Goal: Information Seeking & Learning: Find specific page/section

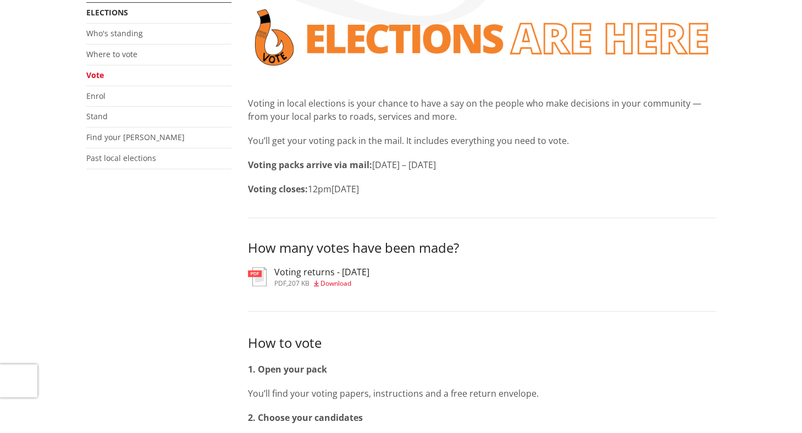
scroll to position [220, 0]
click at [364, 278] on div "Voting returns - 9/10/2025 pdf , 207 KB Download" at bounding box center [321, 277] width 95 height 20
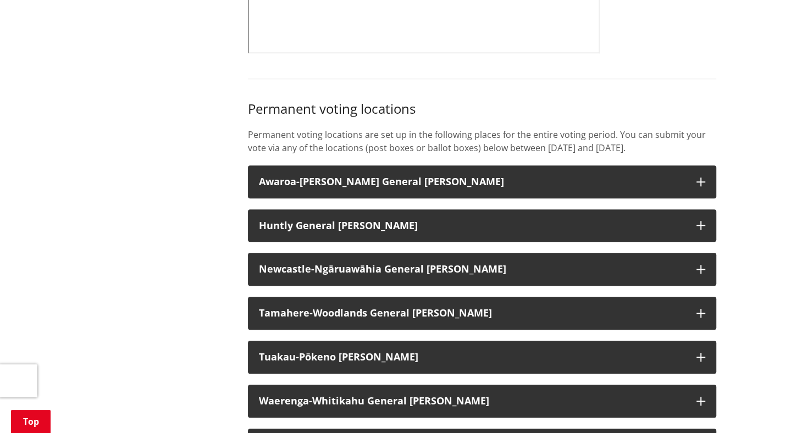
scroll to position [793, 0]
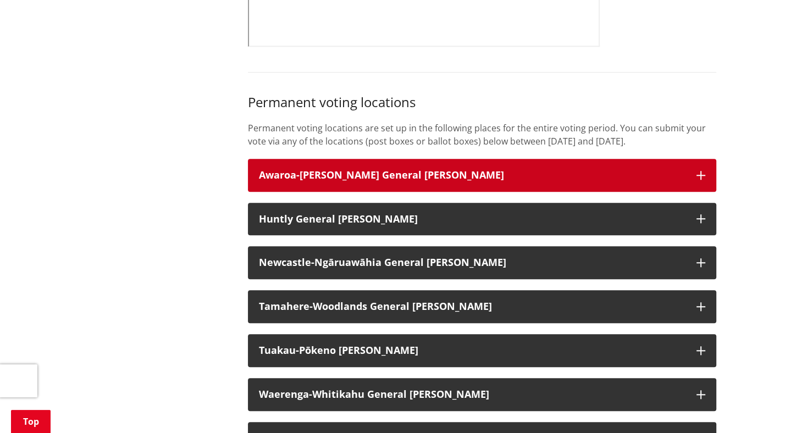
click at [466, 181] on h3 "Awaroa-Maramarua General Ward" at bounding box center [472, 175] width 427 height 11
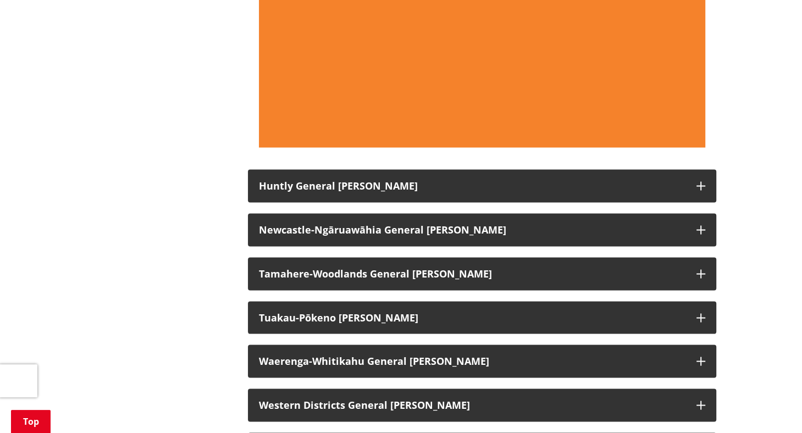
scroll to position [1618, 0]
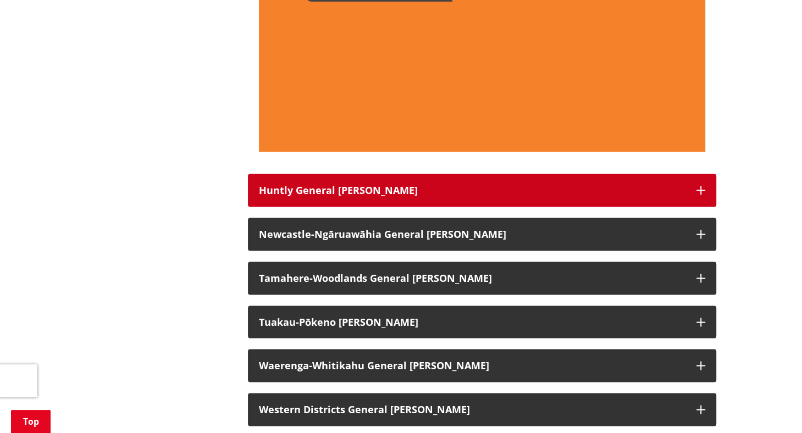
click at [343, 196] on h3 "Huntly General Ward" at bounding box center [472, 190] width 427 height 11
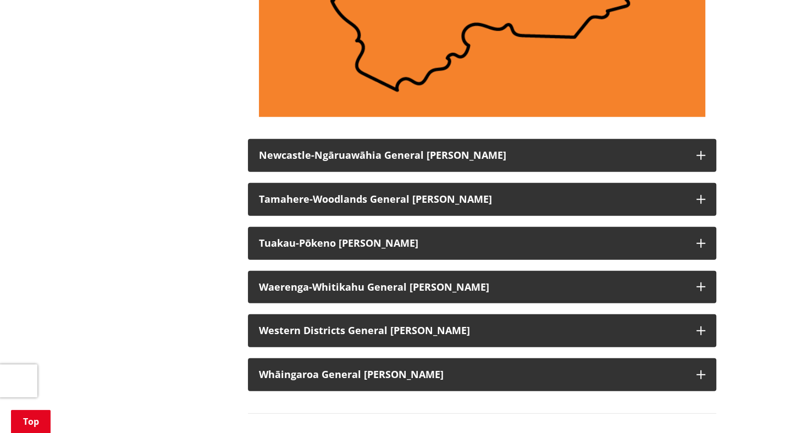
scroll to position [2497, 0]
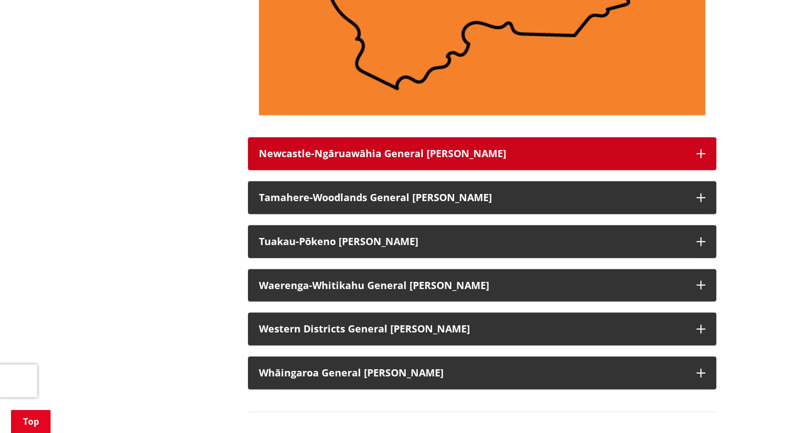
click at [368, 170] on button "Newcastle-Ngāruawāhia General Ward" at bounding box center [482, 153] width 468 height 33
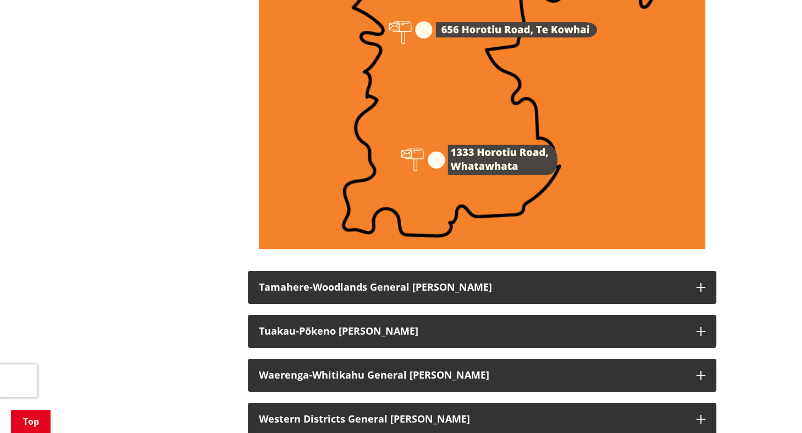
scroll to position [3431, 0]
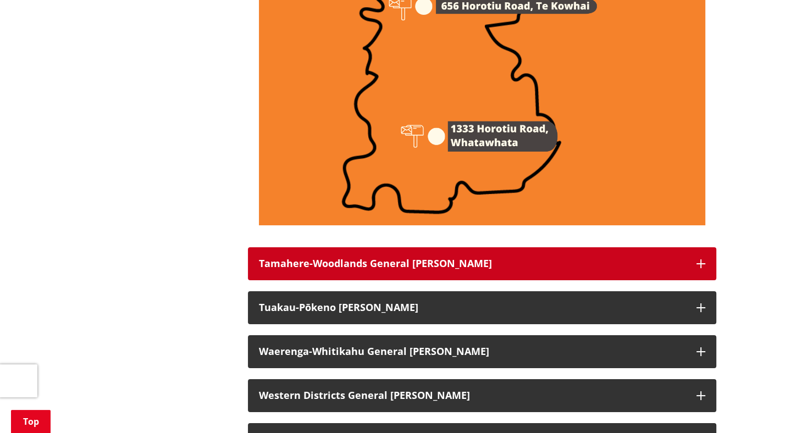
click at [375, 270] on strong "Tamahere-Woodlands General Ward" at bounding box center [375, 263] width 233 height 13
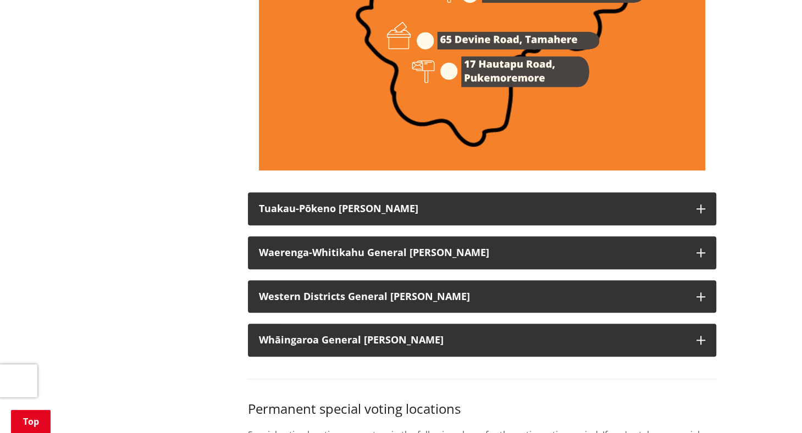
scroll to position [4421, 0]
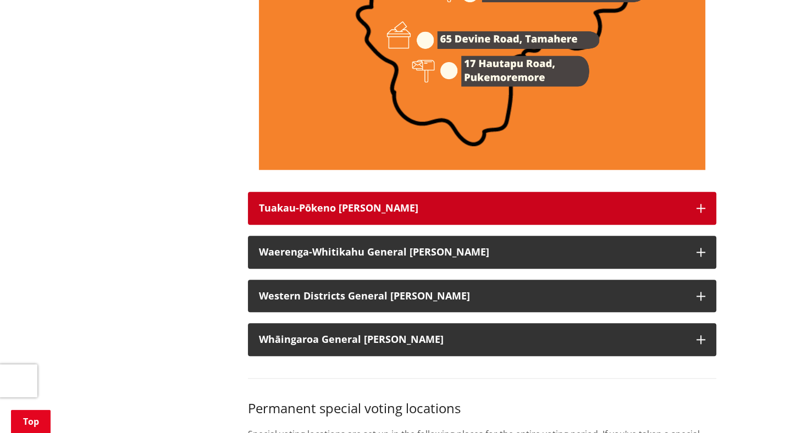
click at [390, 214] on h3 "Tuakau-Pōkeno Ward" at bounding box center [472, 208] width 427 height 11
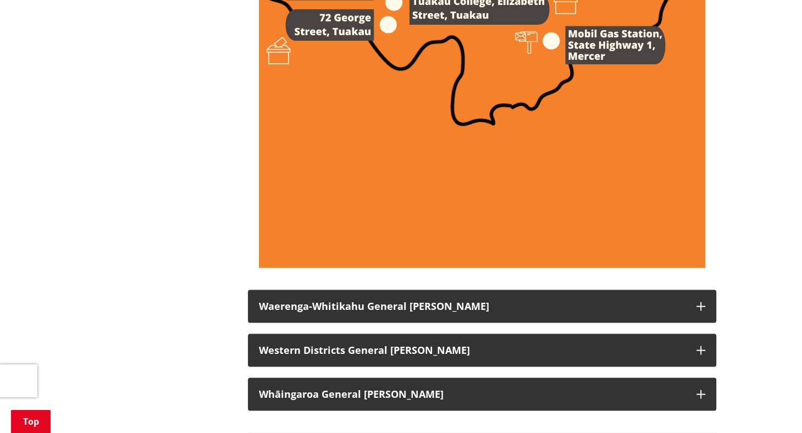
scroll to position [5465, 0]
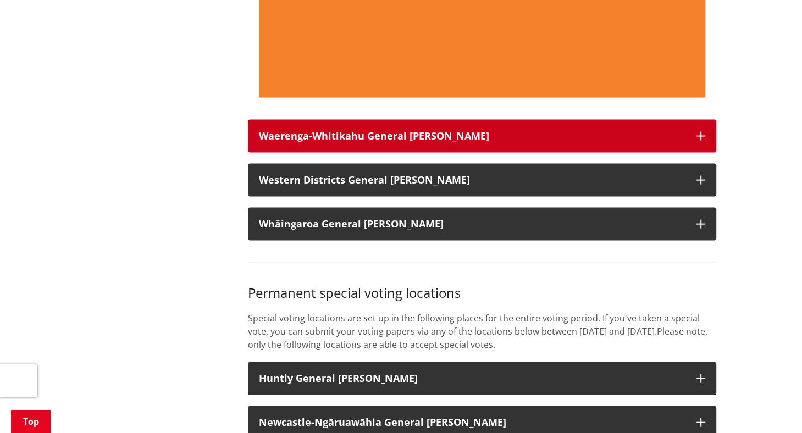
click at [377, 153] on button "Waerenga-Whitikahu General Ward" at bounding box center [482, 136] width 468 height 33
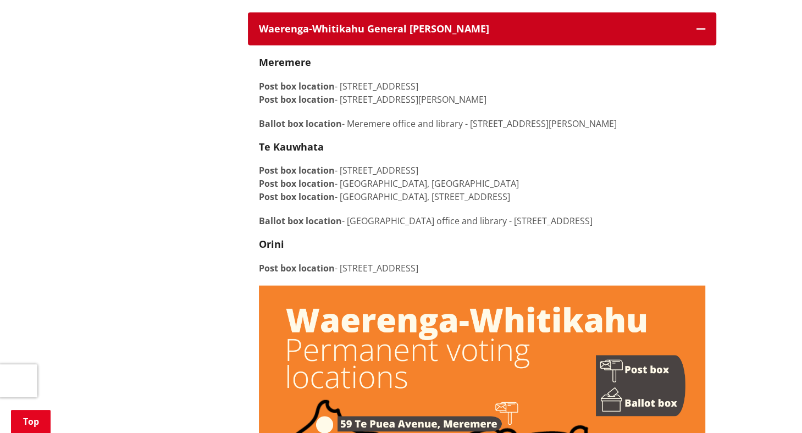
scroll to position [5630, 0]
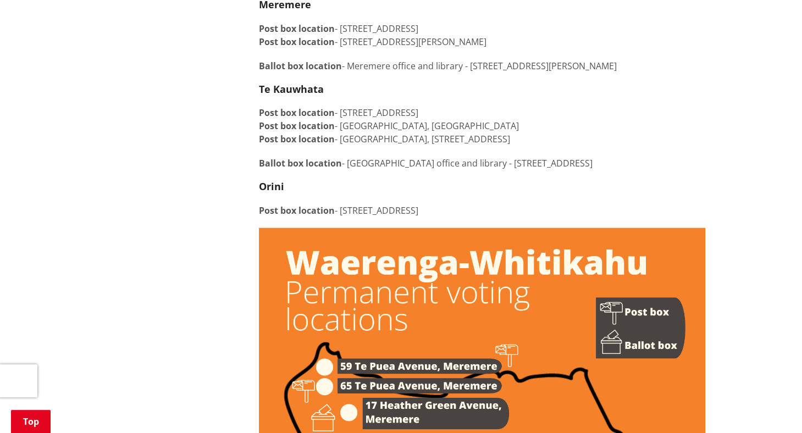
drag, startPoint x: 349, startPoint y: 93, endPoint x: 626, endPoint y: 94, distance: 277.0
click at [626, 73] on p "Ballot box location - Meremere office and library - 17 Heather Green Avenue, Me…" at bounding box center [482, 65] width 446 height 13
copy p "Meremere office and library - 17 Heather Green Avenue, Meremere"
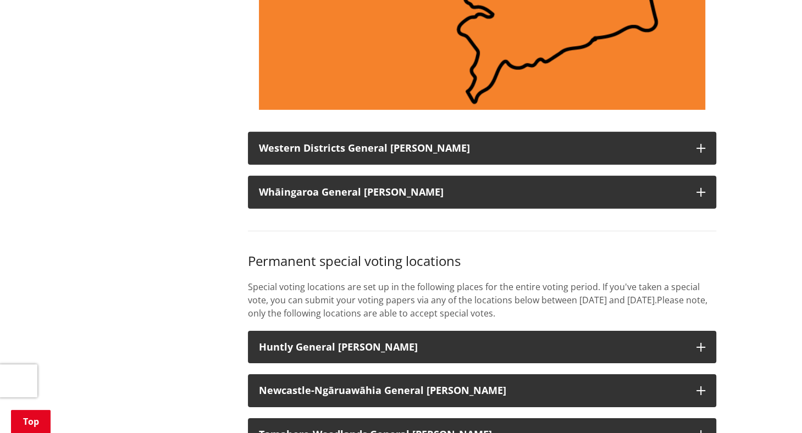
scroll to position [6399, 0]
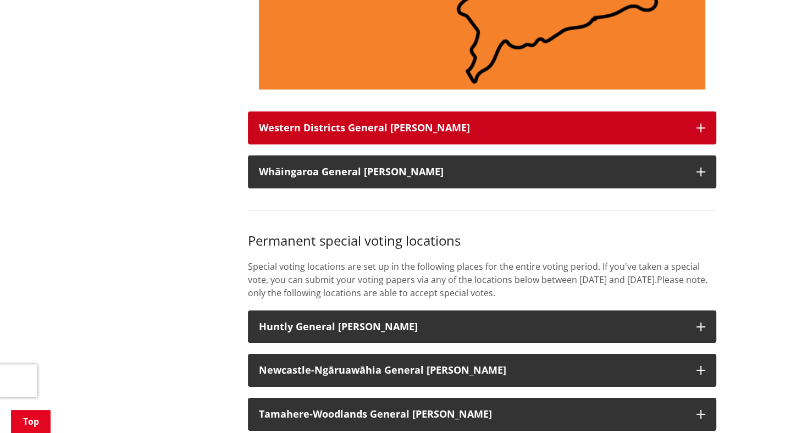
click at [387, 145] on button "Western Districts General Ward" at bounding box center [482, 128] width 468 height 33
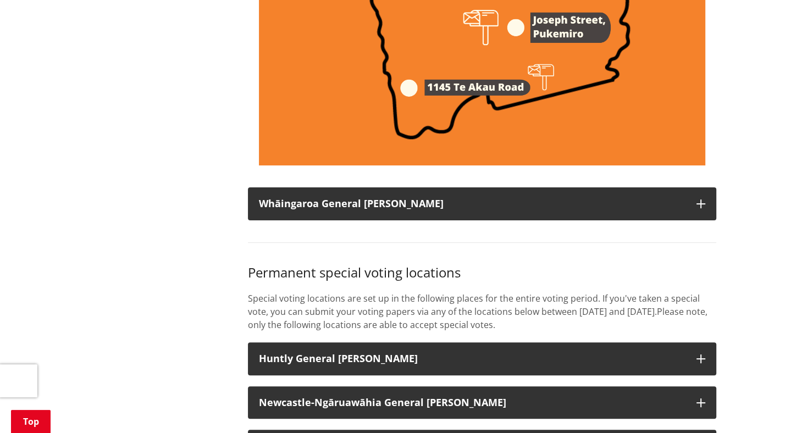
scroll to position [7169, 0]
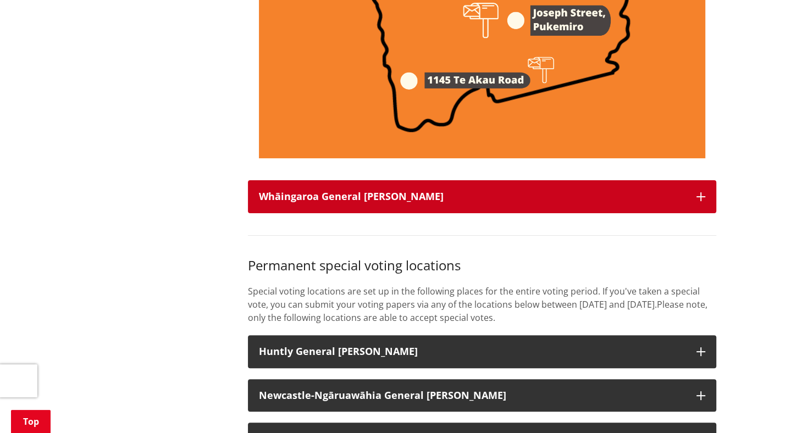
click at [398, 202] on h3 "Whāingaroa General Ward" at bounding box center [472, 196] width 427 height 11
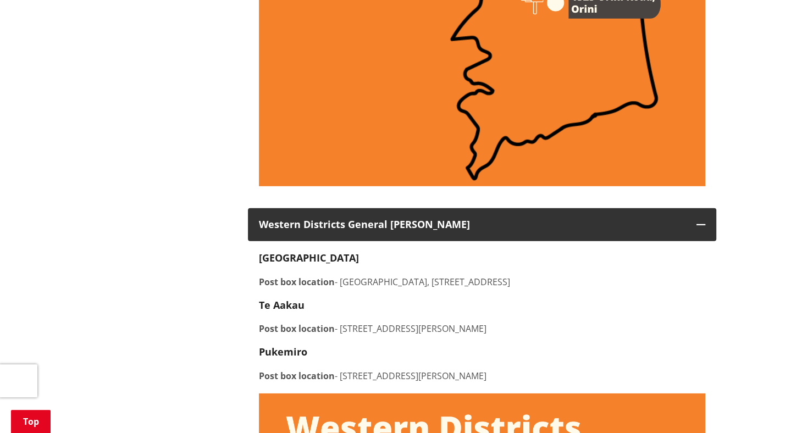
scroll to position [6179, 0]
